Goal: Find contact information: Find contact information

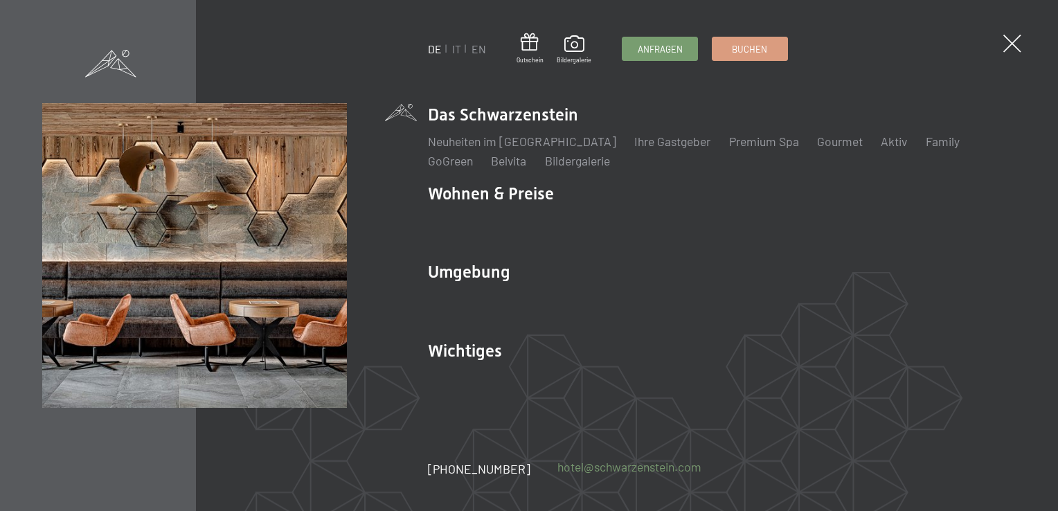
click at [579, 472] on link "hotel@ no-spam. schwarzenstein. no-spam. com" at bounding box center [630, 467] width 144 height 17
drag, startPoint x: 695, startPoint y: 470, endPoint x: 536, endPoint y: 472, distance: 159.3
click at [536, 472] on div "[PHONE_NUMBER] hotel@ no-spam. [GEOGRAPHIC_DATA]. no-spam. com" at bounding box center [578, 469] width 300 height 17
copy link "hotel@ no-spam. schwarzenstein. no-spam. com"
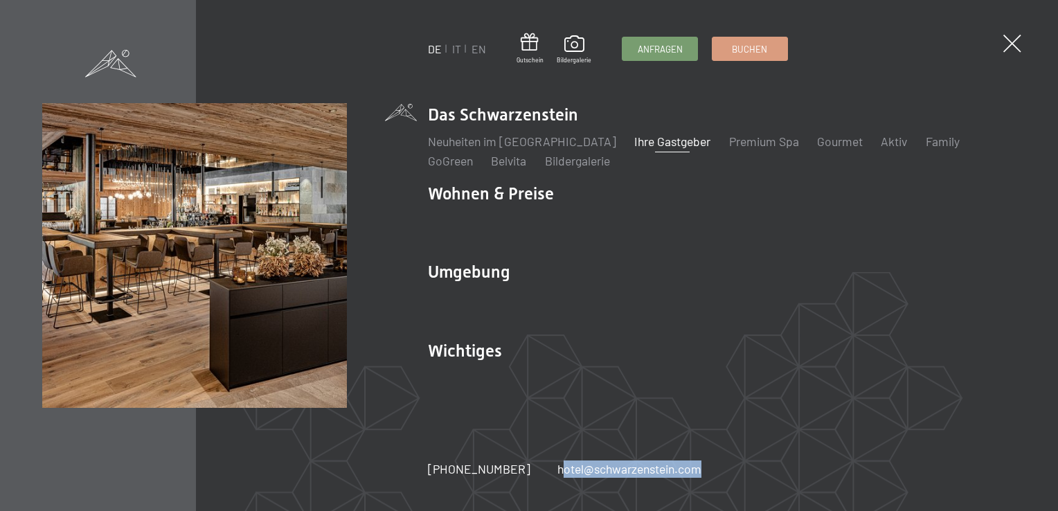
click at [662, 144] on link "Ihre Gastgeber" at bounding box center [672, 141] width 76 height 15
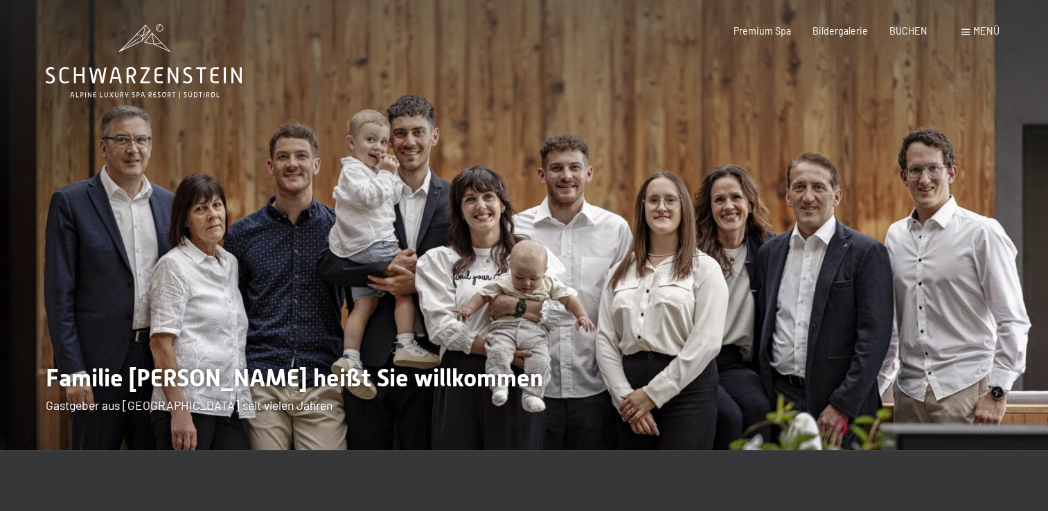
click at [480, 252] on img at bounding box center [524, 225] width 1048 height 450
click at [382, 161] on img at bounding box center [524, 225] width 1048 height 450
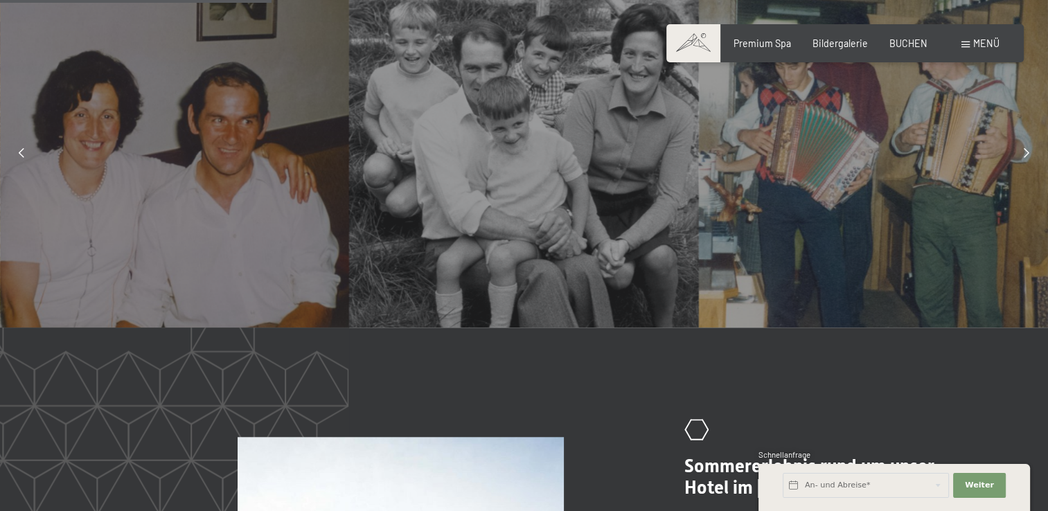
scroll to position [1060, 0]
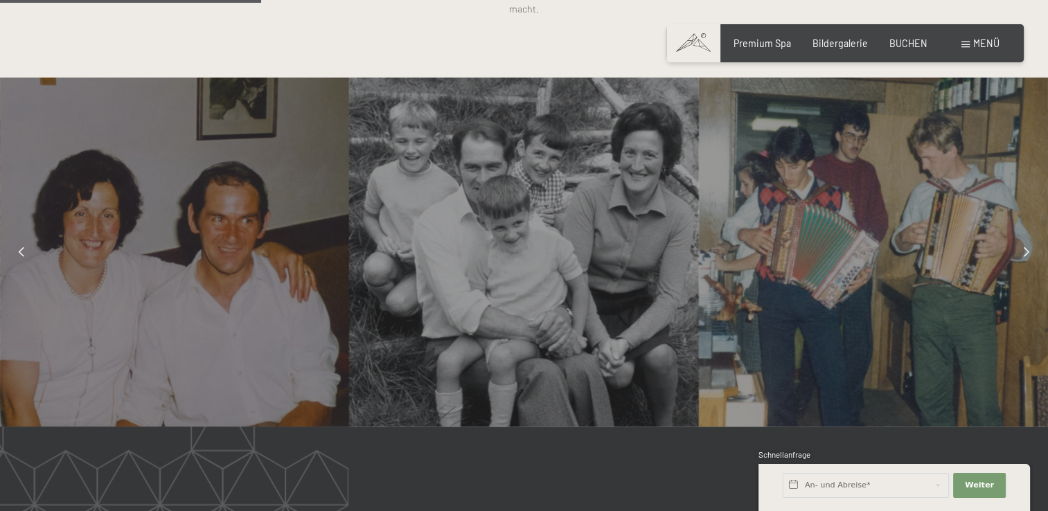
click at [1020, 237] on div at bounding box center [1026, 252] width 30 height 30
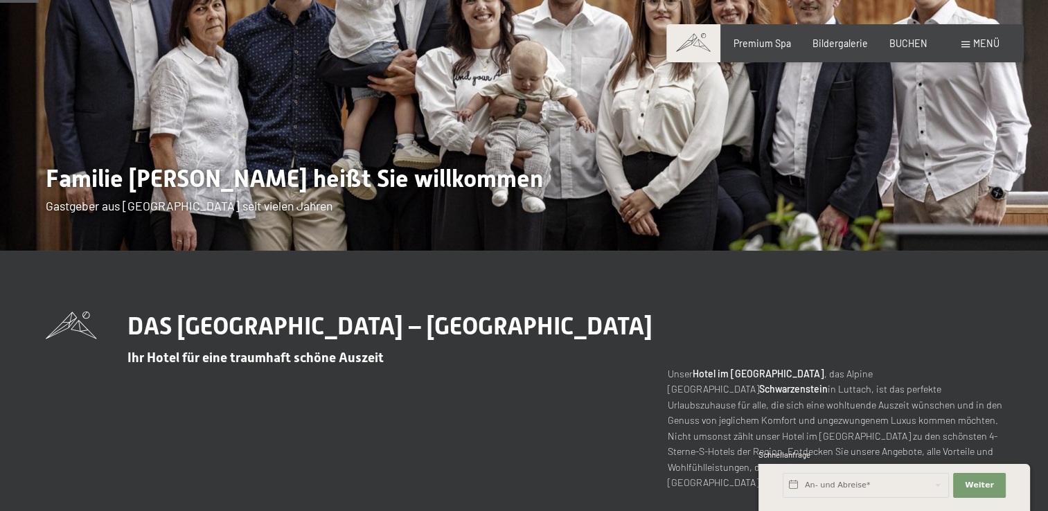
scroll to position [0, 0]
